Goal: Task Accomplishment & Management: Manage account settings

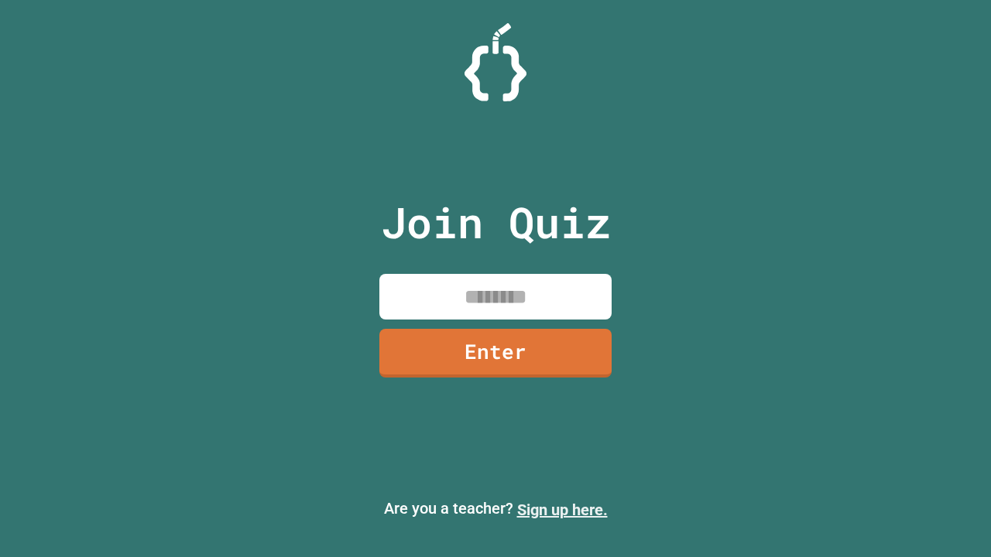
click at [562, 510] on link "Sign up here." at bounding box center [562, 510] width 91 height 19
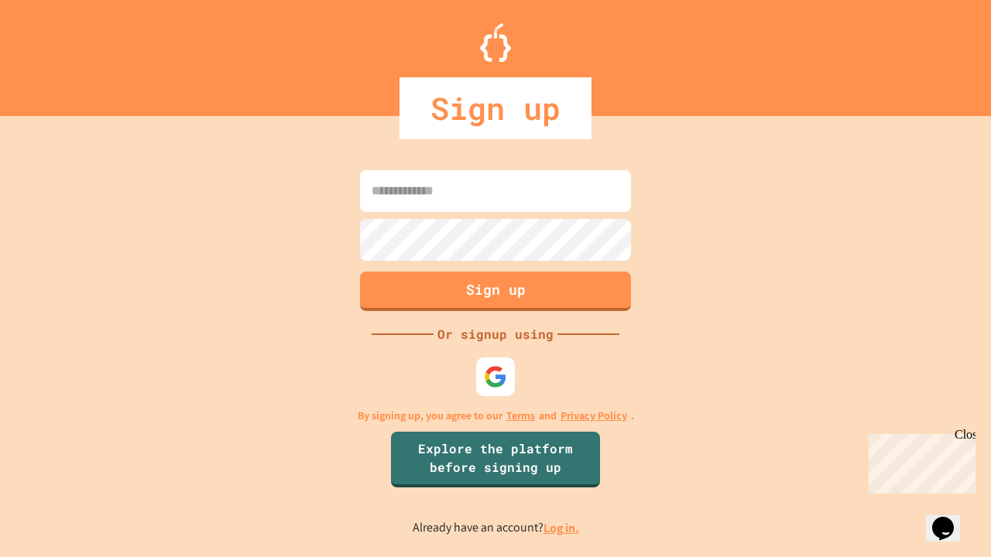
click at [562, 528] on link "Log in." at bounding box center [561, 528] width 36 height 16
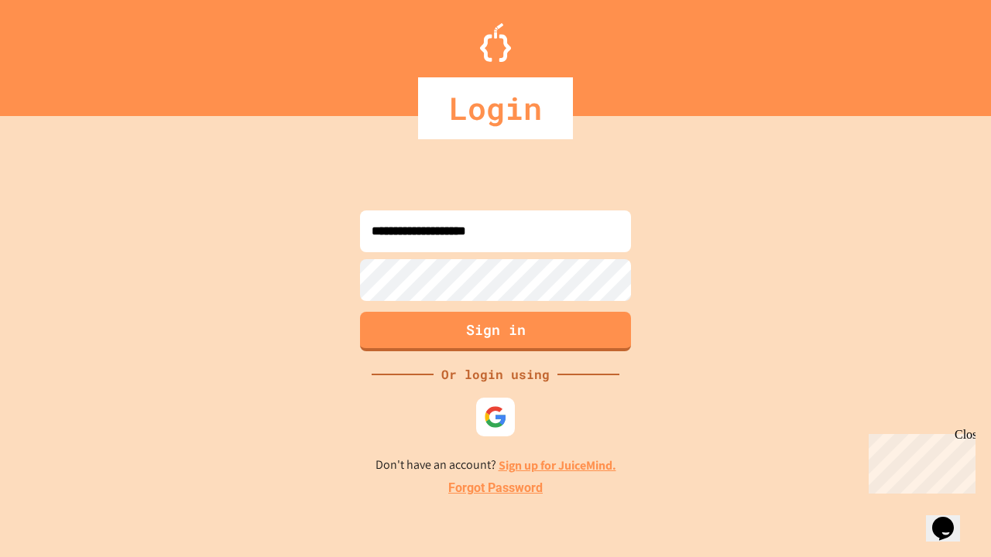
type input "**********"
